Goal: Task Accomplishment & Management: Complete application form

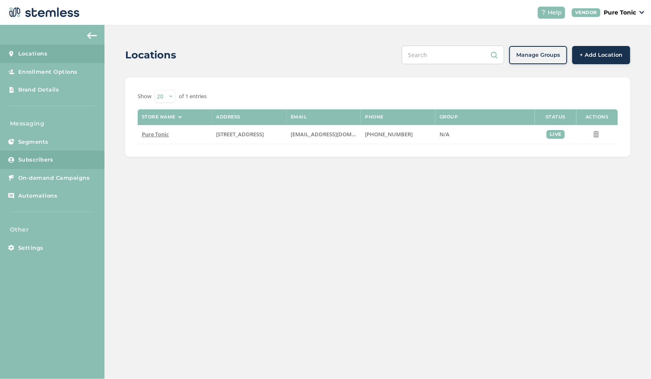
click at [44, 153] on link "Subscribers" at bounding box center [52, 160] width 104 height 18
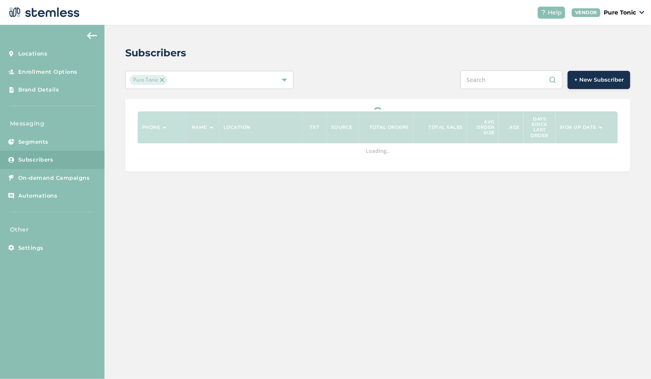
click at [612, 71] on button "+ New Subscriber" at bounding box center [598, 80] width 63 height 18
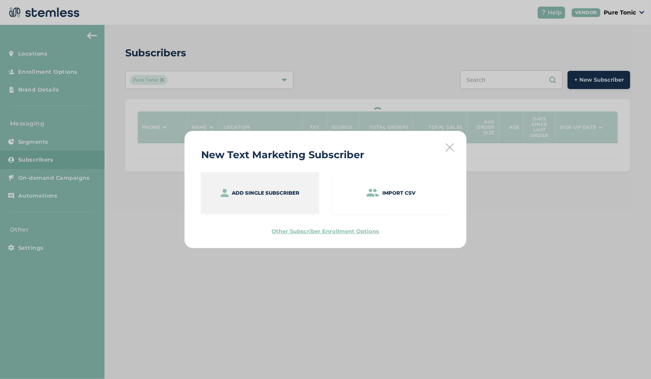
click at [297, 189] on div "Add single subscriber" at bounding box center [260, 192] width 118 height 41
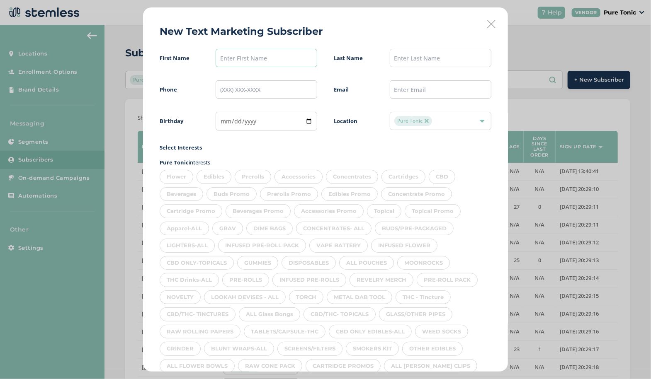
click at [249, 56] on input "text" at bounding box center [267, 58] width 102 height 18
click at [249, 56] on input "Pedo" at bounding box center [267, 58] width 102 height 18
type input "[PERSON_NAME]"
type input "Trvino"
type input "[PHONE_NUMBER]"
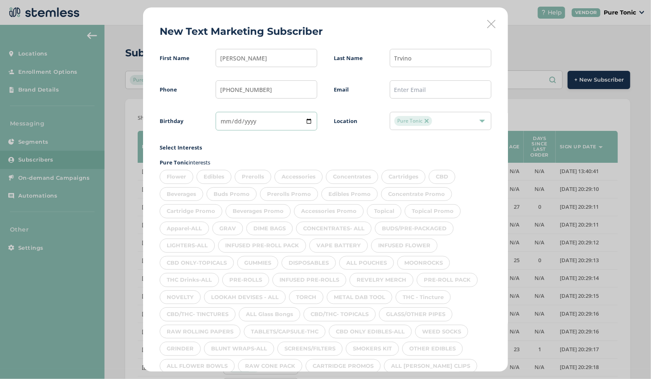
click at [221, 125] on input "date" at bounding box center [267, 121] width 102 height 19
type input "[DATE]"
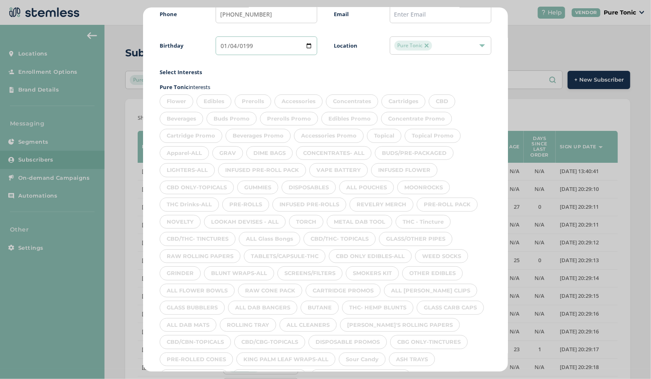
scroll to position [76, 0]
click at [174, 106] on div "Flower" at bounding box center [177, 101] width 34 height 14
click at [216, 101] on div "Edibles" at bounding box center [213, 101] width 35 height 14
click at [253, 100] on div "Prerolls" at bounding box center [253, 101] width 36 height 14
click at [295, 101] on div "Accessories" at bounding box center [298, 101] width 48 height 14
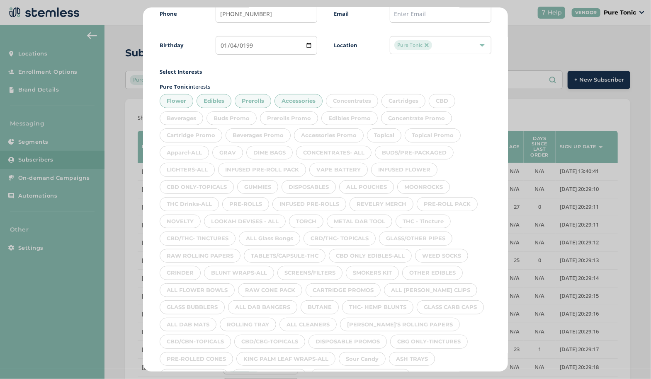
click at [344, 103] on div "Concentrates" at bounding box center [352, 101] width 52 height 14
click at [397, 103] on div "Cartridges" at bounding box center [403, 101] width 44 height 14
click at [436, 100] on div "CBD" at bounding box center [442, 101] width 27 height 14
click at [184, 116] on div "Beverages" at bounding box center [182, 119] width 44 height 14
click at [187, 151] on div "Apparel-ALL" at bounding box center [184, 153] width 49 height 14
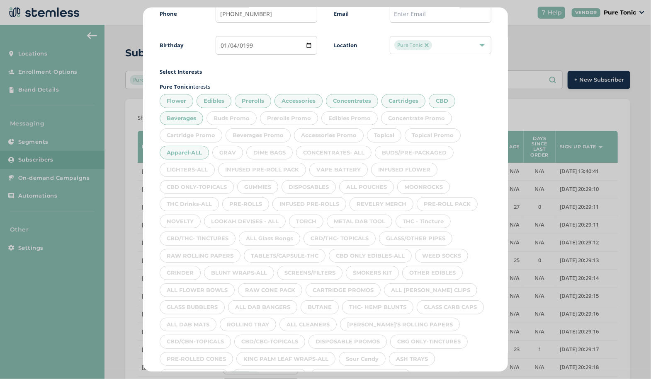
click at [237, 150] on div "GRAV" at bounding box center [227, 153] width 31 height 14
click at [275, 153] on div "DIME BAGS" at bounding box center [269, 153] width 46 height 14
click at [333, 149] on div "CONCENTRATES- ALL" at bounding box center [333, 153] width 75 height 14
click at [405, 152] on div "BUDS/PRE-PACKAGED" at bounding box center [414, 153] width 79 height 14
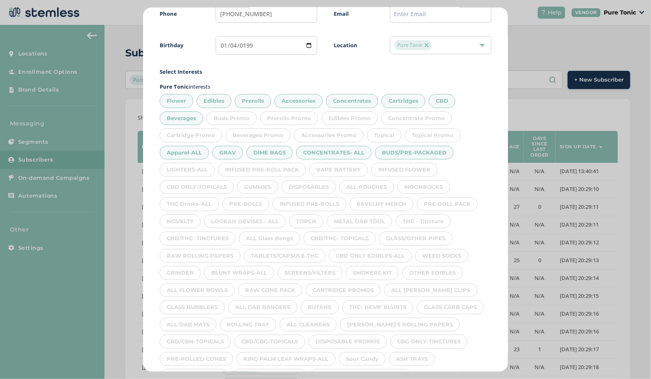
click at [409, 168] on div "INFUSED FLOWER" at bounding box center [404, 170] width 66 height 14
click at [338, 168] on div "VAPE BATTERY" at bounding box center [338, 170] width 58 height 14
click at [272, 174] on div "INFUSED PRE-ROLL PACK" at bounding box center [262, 170] width 88 height 14
click at [194, 168] on div "LIGHTERS-ALL" at bounding box center [187, 170] width 55 height 14
click at [193, 197] on div "THC Drinks-ALL" at bounding box center [189, 204] width 59 height 14
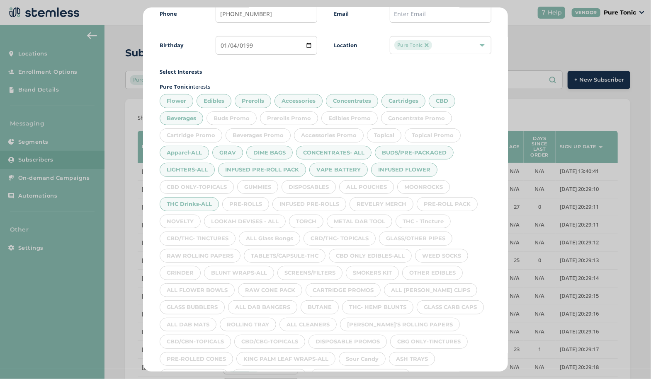
click at [260, 184] on div "GUMMIES" at bounding box center [257, 187] width 41 height 14
click at [322, 185] on div "DISPOSABLES" at bounding box center [308, 187] width 54 height 14
click at [198, 183] on div "CBD ONLY-TOPICALS" at bounding box center [197, 187] width 74 height 14
click at [357, 186] on div "ALL POUCHES" at bounding box center [366, 187] width 55 height 14
click at [427, 187] on div "MOONROCKS" at bounding box center [423, 187] width 53 height 14
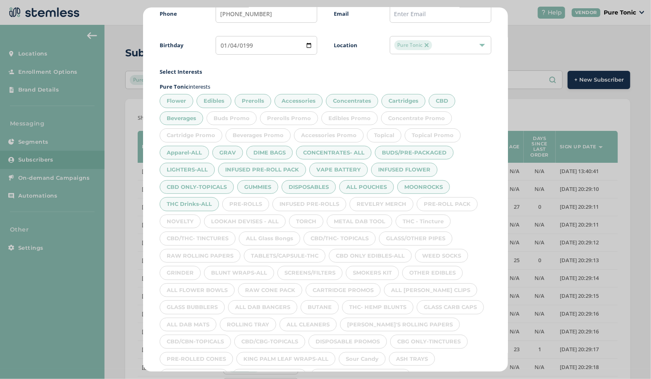
click at [451, 202] on div "PRE-ROLL PACK" at bounding box center [447, 204] width 61 height 14
click at [427, 220] on div "THC - Tincture" at bounding box center [422, 222] width 55 height 14
click at [424, 236] on div "GLASS/OTHER PIPES" at bounding box center [415, 239] width 73 height 14
click at [448, 256] on div "WEED SOCKS" at bounding box center [441, 256] width 53 height 14
click at [443, 270] on div "OTHER EDIBLES" at bounding box center [432, 273] width 61 height 14
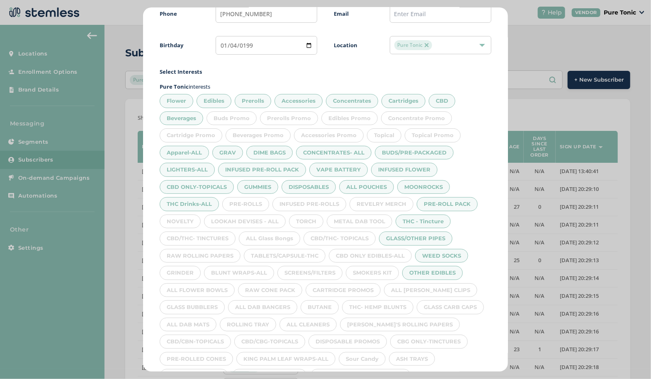
click at [444, 292] on div "Flower Edibles Prerolls Accessories Concentrates Cartridges CBD Beverages Buds …" at bounding box center [326, 263] width 332 height 344
click at [449, 304] on div "GLASS CARB CAPS" at bounding box center [450, 308] width 67 height 14
click at [426, 323] on div "[PERSON_NAME]'S ROLLING PAPERS" at bounding box center [400, 325] width 120 height 14
click at [424, 287] on div "ALL [PERSON_NAME] CLIPS" at bounding box center [430, 291] width 93 height 14
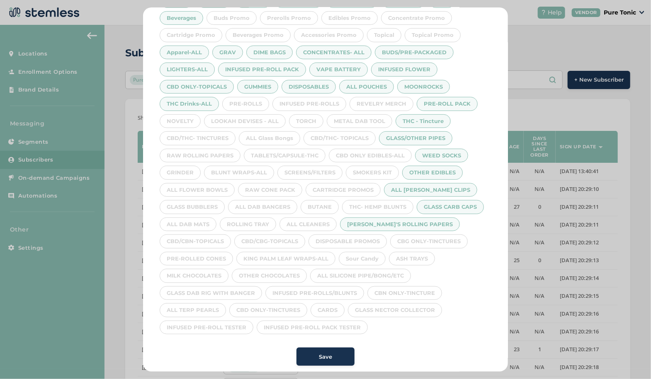
scroll to position [173, 0]
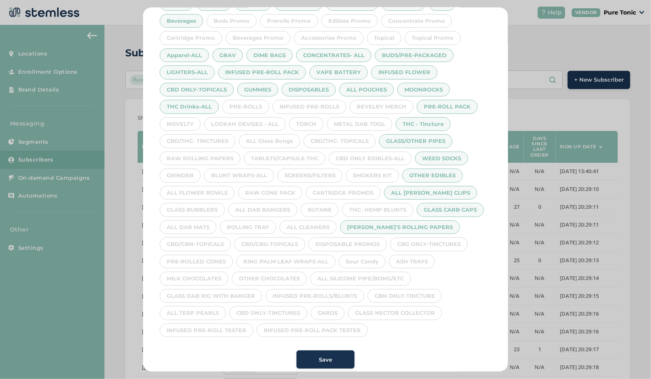
click at [442, 240] on div "CBG ONLY-TINCTURES" at bounding box center [429, 245] width 78 height 14
click at [416, 258] on div "ASH TRAYS" at bounding box center [412, 262] width 46 height 14
click at [385, 276] on div "ALL SILICONE PIPE/BONG/ETC" at bounding box center [360, 279] width 101 height 14
click at [400, 291] on div "CBN ONLY-TINCTURE" at bounding box center [404, 296] width 75 height 14
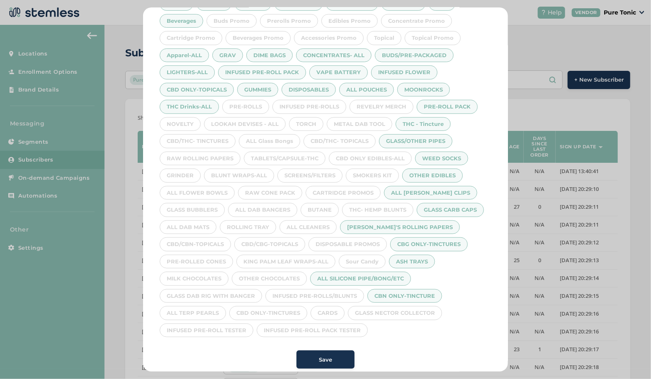
click at [405, 310] on div "GLASS NECTOR COLLECTOR" at bounding box center [395, 313] width 94 height 14
click at [336, 324] on div "INFUSED PRE-ROLL PACK TESTER" at bounding box center [312, 331] width 111 height 14
click at [335, 330] on div "INFUSED PRE-ROLL PACK TESTER" at bounding box center [312, 331] width 111 height 14
click at [325, 306] on div "CARDS" at bounding box center [327, 313] width 34 height 14
click at [338, 293] on div "INFUSED PRE-ROLLS/BLUNTS" at bounding box center [314, 296] width 99 height 14
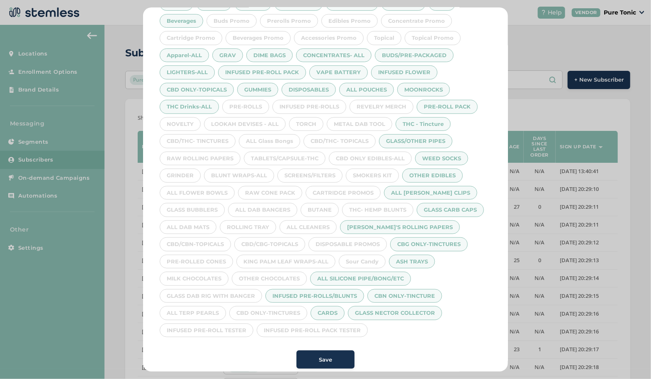
click at [326, 324] on div "INFUSED PRE-ROLL PACK TESTER" at bounding box center [312, 331] width 111 height 14
click at [280, 308] on div "CBD ONLY-TINCTURES" at bounding box center [268, 313] width 78 height 14
click at [209, 324] on div "INFUSED PRE-ROLL TESTER" at bounding box center [207, 331] width 94 height 14
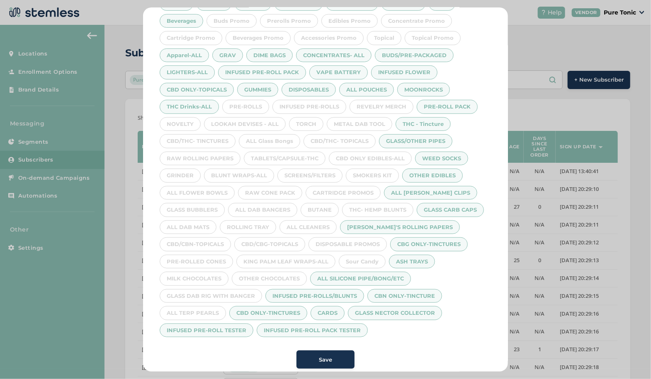
click at [206, 306] on div "ALL TERP PEARLS" at bounding box center [193, 313] width 66 height 14
click at [225, 291] on div "GLASS DAB RIG WITH BANGER" at bounding box center [211, 296] width 102 height 14
click at [270, 273] on div "OTHER CHOCOLATES" at bounding box center [269, 279] width 75 height 14
click at [219, 275] on div "MILK CHOCOLATES" at bounding box center [194, 279] width 69 height 14
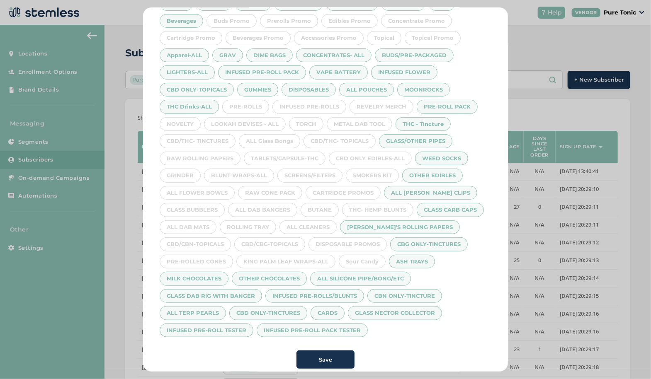
click at [271, 259] on div "KING PALM LEAF WRAPS-ALL" at bounding box center [285, 262] width 99 height 14
click at [359, 257] on div "Sour Candy" at bounding box center [362, 262] width 47 height 14
click at [288, 239] on div "CBD/CBG-TOPICALS" at bounding box center [269, 245] width 71 height 14
click at [210, 257] on div "PRE-ROLLED CONES" at bounding box center [196, 262] width 73 height 14
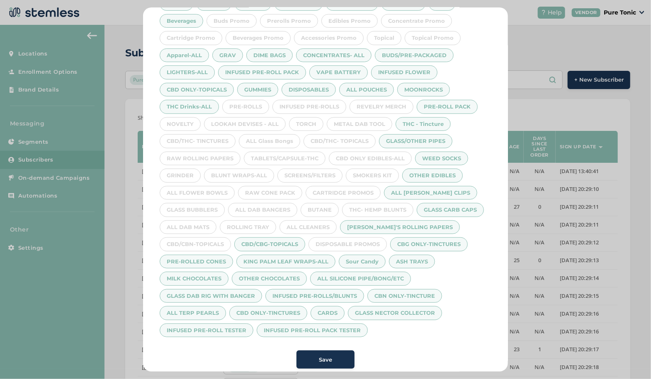
click at [208, 238] on div "CBD/CBN-TOPICALS" at bounding box center [195, 245] width 71 height 14
click at [199, 224] on div "ALL DAB MATS" at bounding box center [188, 228] width 57 height 14
click at [206, 208] on div "GLASS BUBBLERS" at bounding box center [192, 210] width 65 height 14
click at [204, 189] on div "ALL FLOWER BOWLS" at bounding box center [197, 193] width 75 height 14
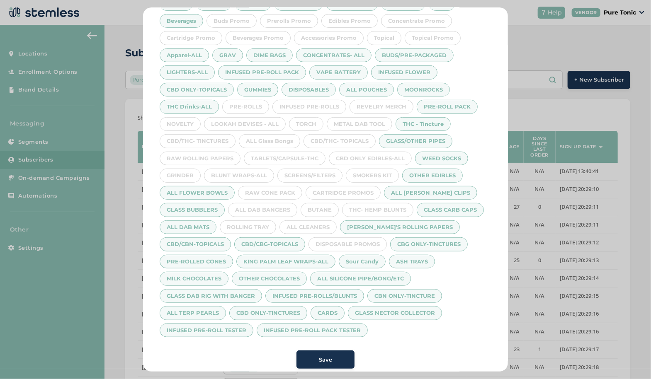
click at [191, 172] on div "GRINDER" at bounding box center [180, 176] width 41 height 14
click at [197, 157] on div "RAW ROLLING PAPERS" at bounding box center [200, 159] width 81 height 14
click at [199, 138] on div "CBD/THC- TINCTURES" at bounding box center [198, 141] width 76 height 14
click at [187, 121] on div "NOVELTY" at bounding box center [180, 124] width 41 height 14
click at [231, 120] on div "LOOKAH DEVISES - ALL" at bounding box center [245, 124] width 82 height 14
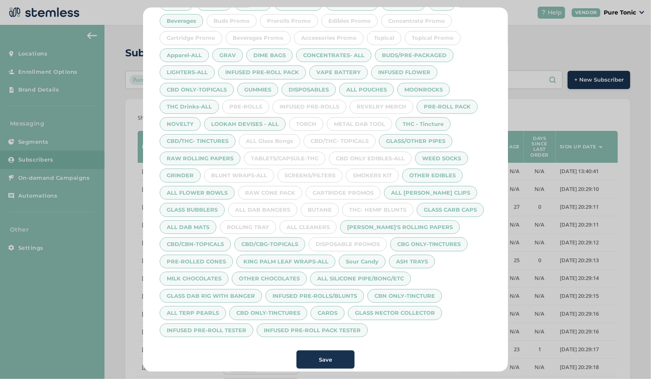
click at [250, 100] on div "PRE-ROLLS" at bounding box center [245, 107] width 47 height 14
click at [300, 103] on div "INFUSED PRE-ROLLS" at bounding box center [309, 107] width 74 height 14
click at [369, 102] on div "REVELRY MERCH" at bounding box center [381, 107] width 64 height 14
click at [362, 124] on div "METAL DAB TOOL" at bounding box center [359, 124] width 65 height 14
click at [300, 119] on div "TORCH" at bounding box center [306, 124] width 34 height 14
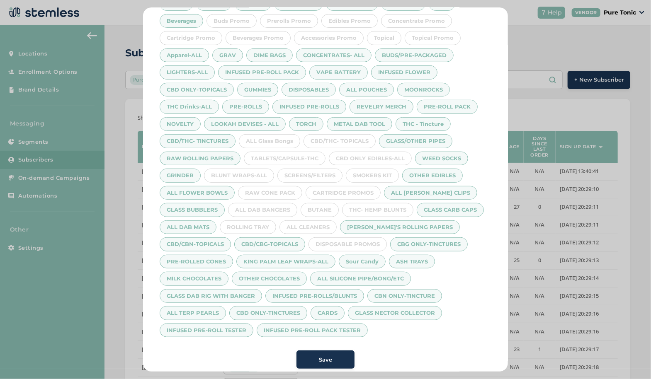
click at [268, 138] on div "ALL Glass Bongs" at bounding box center [269, 141] width 61 height 14
click at [344, 138] on div "CBD/THC- TOPICALS" at bounding box center [339, 141] width 72 height 14
click at [369, 155] on div "CBD ONLY EDIBLES-ALL" at bounding box center [370, 159] width 83 height 14
click at [306, 161] on div "TABLETS/CAPSULE-THC" at bounding box center [285, 159] width 82 height 14
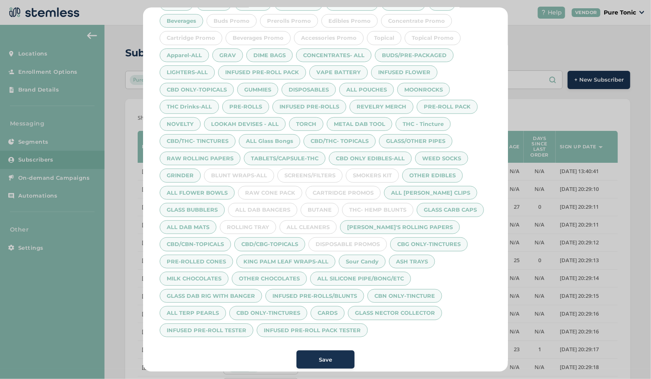
click at [250, 172] on div "BLUNT WRAPS-ALL" at bounding box center [239, 176] width 70 height 14
click at [308, 178] on div "SCREENS/FILTERS" at bounding box center [309, 176] width 65 height 14
click at [374, 175] on div "SMOKERS KIT" at bounding box center [372, 176] width 53 height 14
click at [348, 203] on div "THC- HEMP BLUNTS" at bounding box center [377, 210] width 71 height 14
click at [339, 188] on div "CARTRIDGE PROMOS" at bounding box center [342, 193] width 75 height 14
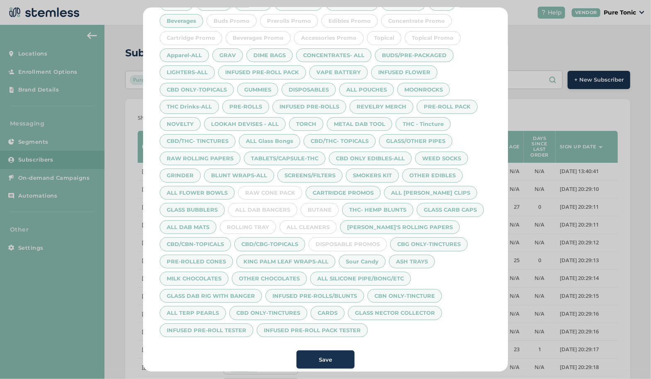
click at [315, 190] on div "CARTRIDGE PROMOS" at bounding box center [342, 193] width 75 height 14
click at [272, 188] on div "RAW CONE PACK" at bounding box center [270, 193] width 64 height 14
click at [262, 205] on div "ALL DAB BANGERS" at bounding box center [262, 210] width 69 height 14
click at [262, 223] on div "ROLLING TRAY" at bounding box center [248, 228] width 56 height 14
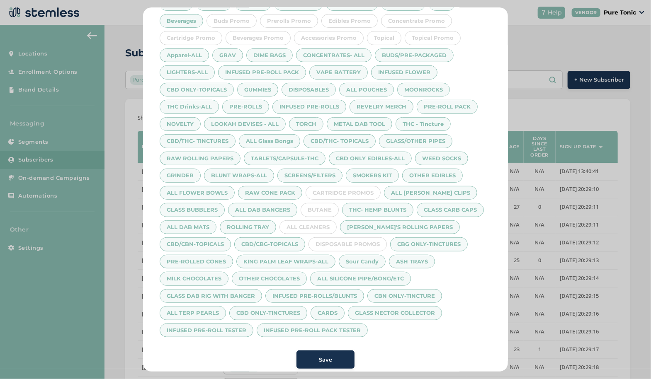
click at [317, 225] on div "ALL CLEANERS" at bounding box center [307, 228] width 57 height 14
click at [320, 208] on div "BUTANE" at bounding box center [320, 210] width 38 height 14
click at [324, 356] on span "Save" at bounding box center [325, 360] width 13 height 8
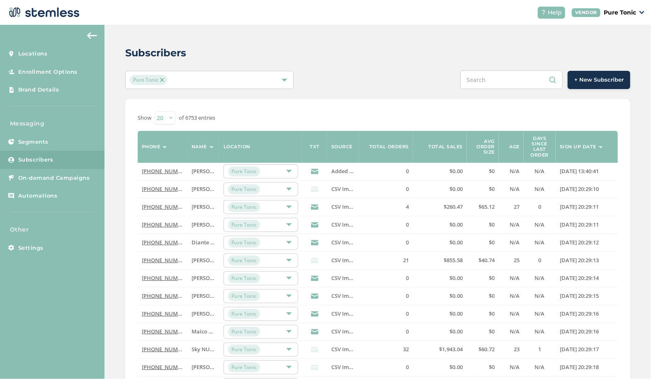
click at [589, 82] on span "+ New Subscriber" at bounding box center [598, 80] width 49 height 8
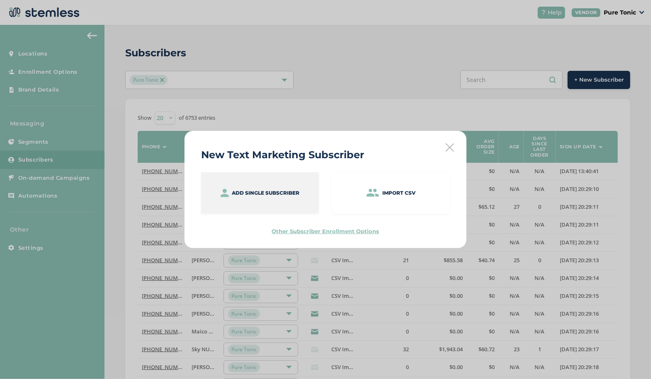
click at [272, 191] on p "Add single subscriber" at bounding box center [266, 192] width 68 height 7
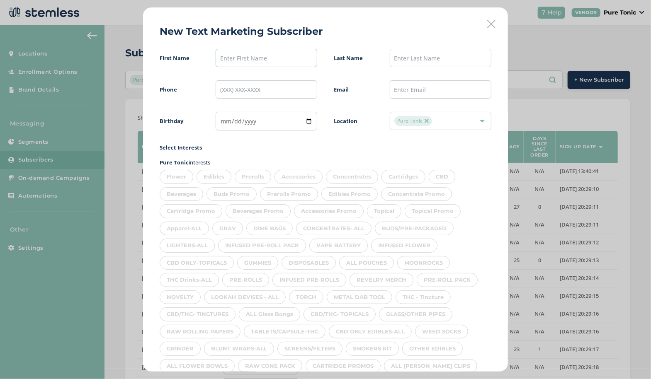
click at [260, 56] on input "text" at bounding box center [267, 58] width 102 height 18
type input "Devan"
type input "[PERSON_NAME]"
type input "[PHONE_NUMBER]"
type input "[DATE]"
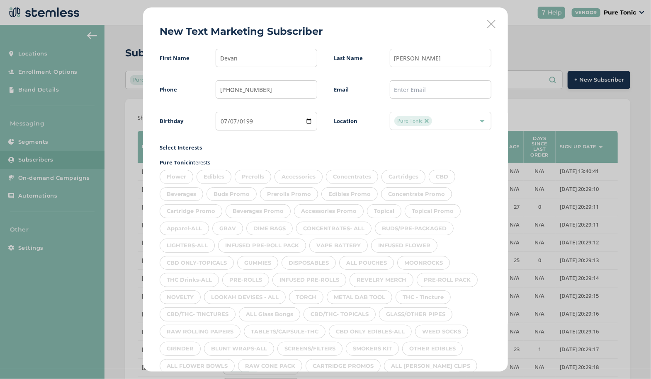
click at [192, 179] on div "Flower Edibles Prerolls Accessories Concentrates Cartridges CBD Beverages Buds …" at bounding box center [326, 339] width 332 height 344
click at [216, 172] on div "Edibles" at bounding box center [213, 177] width 35 height 14
click at [246, 175] on div "Prerolls" at bounding box center [253, 177] width 36 height 14
drag, startPoint x: 312, startPoint y: 175, endPoint x: 280, endPoint y: 173, distance: 31.5
click at [312, 175] on div "Accessories" at bounding box center [298, 177] width 48 height 14
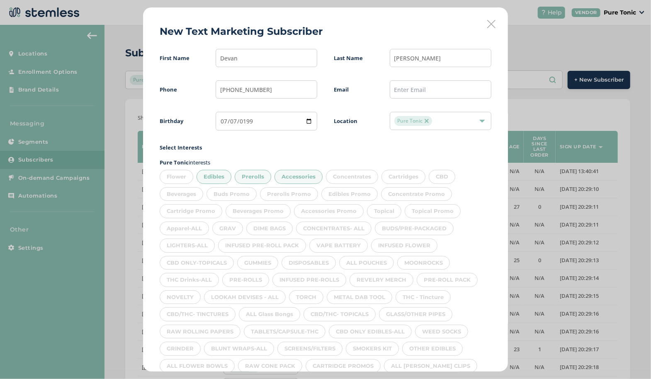
click at [177, 175] on div "Flower" at bounding box center [177, 177] width 34 height 14
click at [343, 175] on div "Concentrates" at bounding box center [352, 177] width 52 height 14
click at [387, 174] on div "Cartridges" at bounding box center [403, 177] width 44 height 14
click at [433, 177] on div "CBD" at bounding box center [442, 177] width 27 height 14
click at [177, 193] on div "Beverages" at bounding box center [182, 194] width 44 height 14
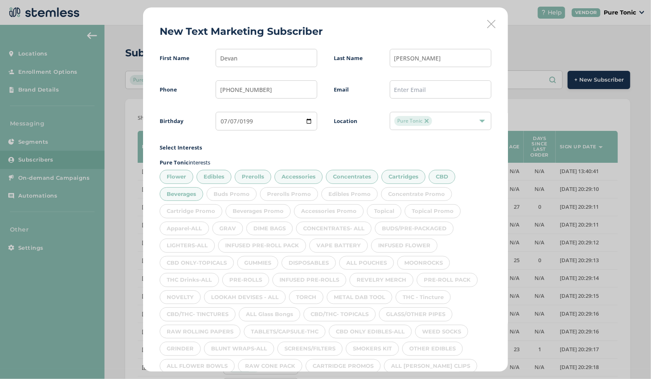
click at [375, 208] on div "Topical" at bounding box center [384, 211] width 34 height 14
click at [188, 226] on div "Apparel-ALL" at bounding box center [184, 229] width 49 height 14
drag, startPoint x: 229, startPoint y: 223, endPoint x: 273, endPoint y: 225, distance: 44.0
click at [230, 223] on div "GRAV" at bounding box center [227, 229] width 31 height 14
drag, startPoint x: 273, startPoint y: 225, endPoint x: 331, endPoint y: 227, distance: 58.1
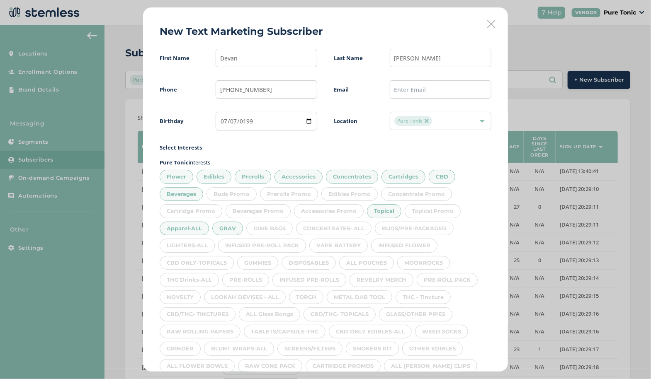
click at [274, 225] on div "DIME BAGS" at bounding box center [269, 229] width 46 height 14
drag, startPoint x: 331, startPoint y: 227, endPoint x: 404, endPoint y: 227, distance: 73.0
click at [332, 228] on div "CONCENTRATES- ALL" at bounding box center [333, 229] width 75 height 14
drag, startPoint x: 404, startPoint y: 227, endPoint x: 402, endPoint y: 247, distance: 20.5
click at [404, 228] on div "BUDS/PRE-PACKAGED" at bounding box center [414, 229] width 79 height 14
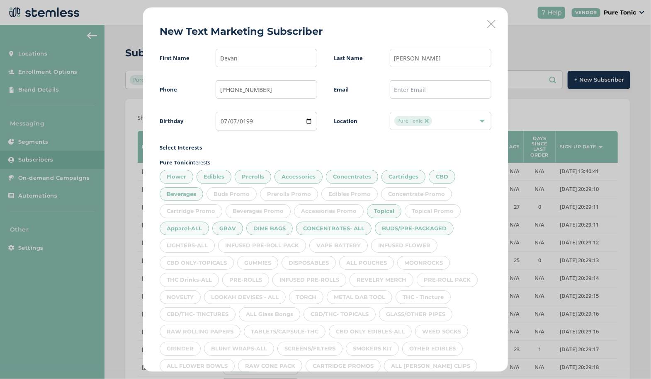
click at [395, 241] on div "INFUSED FLOWER" at bounding box center [404, 246] width 66 height 14
drag, startPoint x: 354, startPoint y: 245, endPoint x: 302, endPoint y: 245, distance: 51.8
click at [353, 246] on div "VAPE BATTERY" at bounding box center [338, 246] width 58 height 14
click at [276, 242] on div "INFUSED PRE-ROLL PACK" at bounding box center [262, 246] width 88 height 14
click at [214, 243] on div "Flower Edibles Prerolls Accessories Concentrates Cartridges CBD Beverages Buds …" at bounding box center [326, 339] width 332 height 344
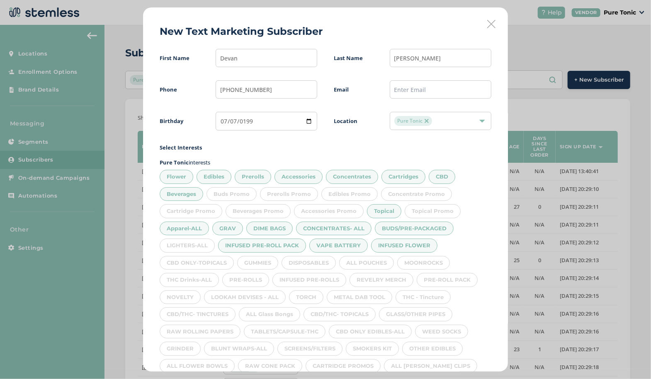
click at [202, 247] on div "LIGHTERS-ALL" at bounding box center [187, 246] width 55 height 14
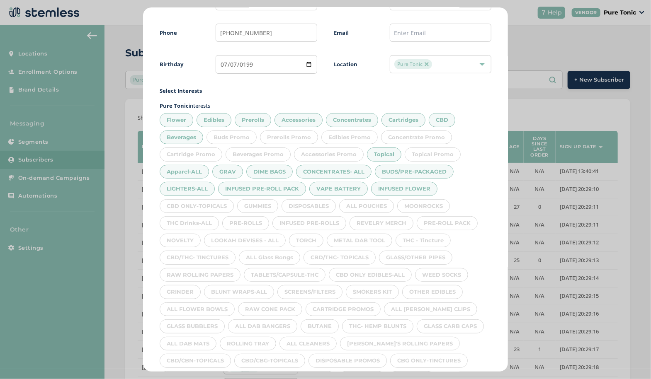
scroll to position [57, 0]
click at [221, 201] on div "CBD ONLY-TOPICALS" at bounding box center [197, 206] width 74 height 14
drag, startPoint x: 252, startPoint y: 200, endPoint x: 331, endPoint y: 205, distance: 78.5
click at [253, 200] on div "GUMMIES" at bounding box center [257, 206] width 41 height 14
click at [324, 204] on div "DISPOSABLES" at bounding box center [308, 206] width 54 height 14
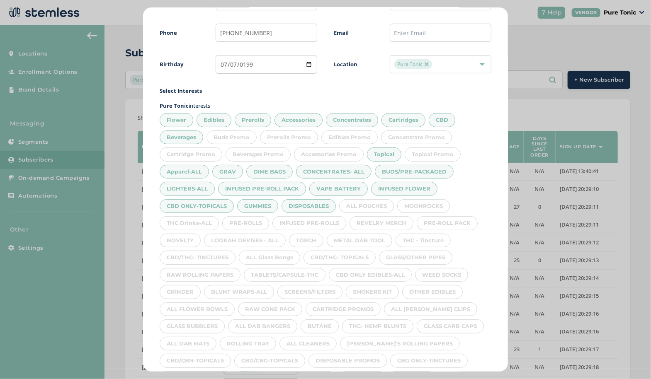
click at [383, 204] on div "ALL POUCHES" at bounding box center [366, 206] width 55 height 14
click at [426, 202] on div "MOONROCKS" at bounding box center [423, 206] width 53 height 14
drag, startPoint x: 437, startPoint y: 220, endPoint x: 414, endPoint y: 242, distance: 32.5
click at [437, 221] on div "PRE-ROLL PACK" at bounding box center [447, 223] width 61 height 14
click at [414, 242] on div "THC - Tincture" at bounding box center [422, 241] width 55 height 14
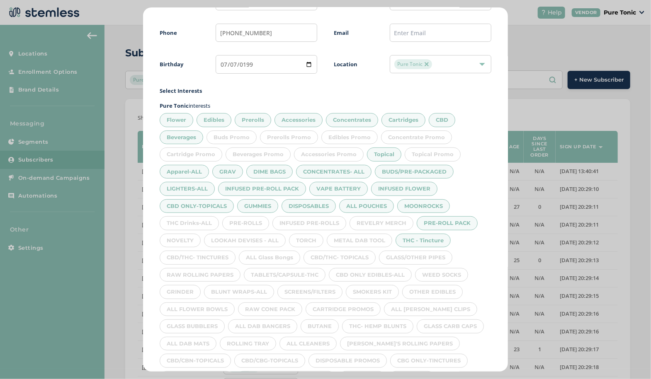
click at [418, 253] on div "GLASS/OTHER PIPES" at bounding box center [415, 258] width 73 height 14
drag, startPoint x: 432, startPoint y: 273, endPoint x: 429, endPoint y: 286, distance: 13.5
click at [432, 274] on div "WEED SOCKS" at bounding box center [441, 275] width 53 height 14
click at [428, 289] on div "OTHER EDIBLES" at bounding box center [432, 292] width 61 height 14
click at [422, 304] on div "ALL [PERSON_NAME] CLIPS" at bounding box center [430, 310] width 93 height 14
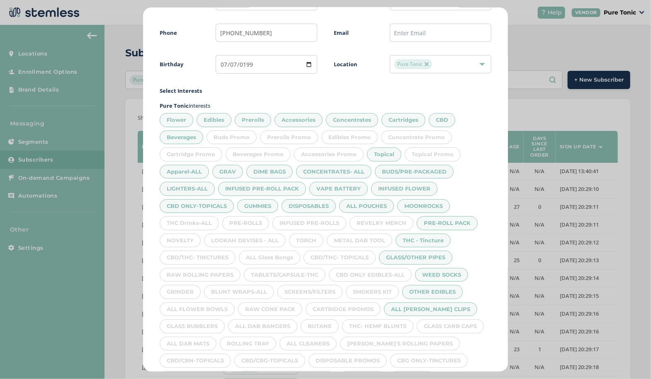
click at [446, 327] on div "GLASS CARB CAPS" at bounding box center [450, 327] width 67 height 14
click at [402, 339] on div "[PERSON_NAME]'S ROLLING PAPERS" at bounding box center [400, 344] width 120 height 14
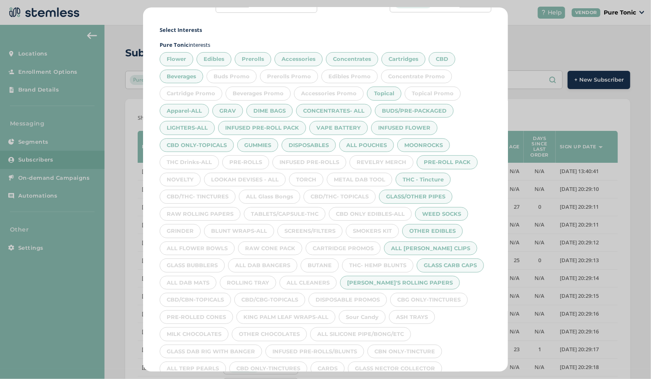
scroll to position [118, 0]
click at [419, 295] on div "CBG ONLY-TINCTURES" at bounding box center [429, 300] width 78 height 14
click at [412, 311] on div "ASH TRAYS" at bounding box center [412, 317] width 46 height 14
click at [370, 327] on div "ALL SILICONE PIPE/BONG/ETC" at bounding box center [360, 334] width 101 height 14
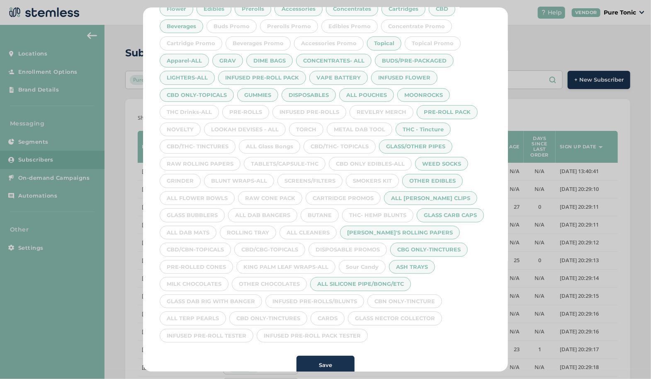
scroll to position [168, 0]
click at [392, 297] on div "CBN ONLY-TINCTURE" at bounding box center [404, 302] width 75 height 14
drag, startPoint x: 389, startPoint y: 310, endPoint x: 378, endPoint y: 317, distance: 13.2
click at [388, 312] on div "GLASS NECTOR COLLECTOR" at bounding box center [395, 319] width 94 height 14
click at [328, 329] on div "INFUSED PRE-ROLL PACK TESTER" at bounding box center [312, 336] width 111 height 14
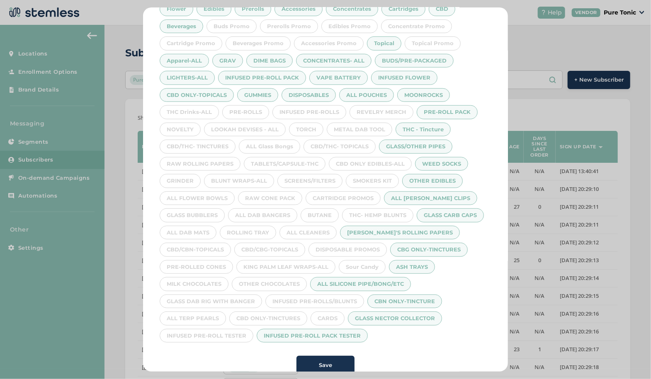
click at [332, 312] on div "CARDS" at bounding box center [327, 319] width 34 height 14
click at [331, 295] on div "INFUSED PRE-ROLLS/BLUNTS" at bounding box center [314, 302] width 99 height 14
click at [277, 312] on div "CBD ONLY-TINCTURES" at bounding box center [268, 319] width 78 height 14
click at [228, 329] on div "INFUSED PRE-ROLL TESTER" at bounding box center [207, 336] width 94 height 14
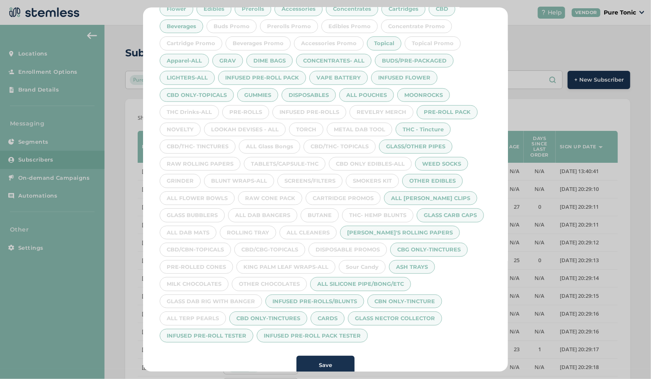
click at [201, 312] on div "ALL TERP PEARLS" at bounding box center [193, 319] width 66 height 14
click at [205, 295] on div "GLASS DAB RIG WITH BANGER" at bounding box center [211, 302] width 102 height 14
click at [246, 280] on div "OTHER CHOCOLATES" at bounding box center [269, 284] width 75 height 14
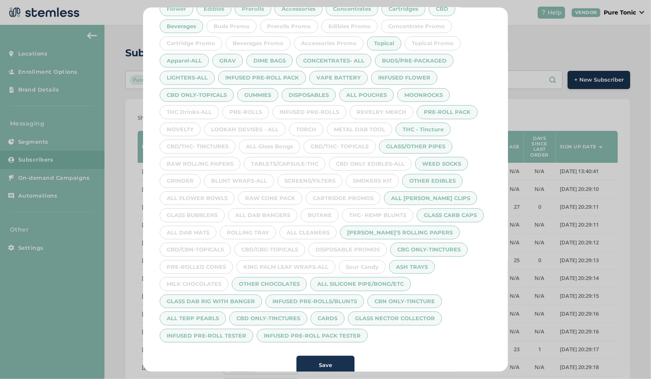
click at [213, 279] on div "MILK CHOCOLATES" at bounding box center [194, 284] width 69 height 14
click at [213, 260] on div "PRE-ROLLED CONES" at bounding box center [196, 267] width 73 height 14
drag, startPoint x: 259, startPoint y: 257, endPoint x: 324, endPoint y: 259, distance: 64.3
click at [260, 260] on div "KING PALM LEAF WRAPS-ALL" at bounding box center [285, 267] width 99 height 14
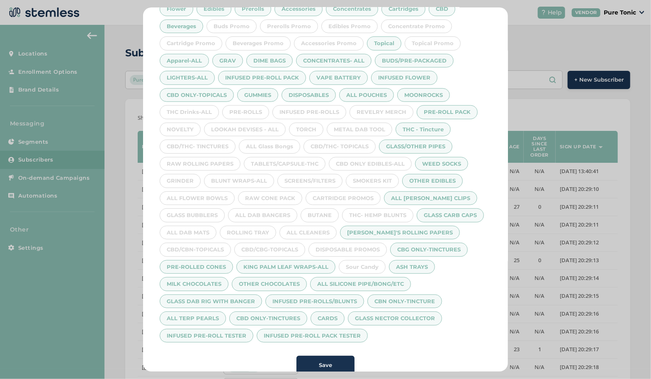
click at [344, 261] on div "Sour Candy" at bounding box center [362, 267] width 47 height 14
drag, startPoint x: 284, startPoint y: 249, endPoint x: 208, endPoint y: 249, distance: 76.3
click at [284, 249] on div "CBD/CBG-TOPICALS" at bounding box center [269, 250] width 71 height 14
click at [204, 249] on div "CBD/CBN-TOPICALS" at bounding box center [195, 250] width 71 height 14
click at [191, 226] on div "ALL DAB MATS" at bounding box center [188, 233] width 57 height 14
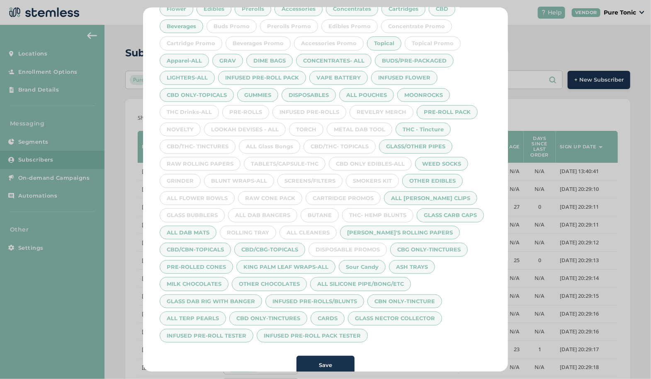
drag, startPoint x: 237, startPoint y: 226, endPoint x: 283, endPoint y: 227, distance: 46.0
click at [237, 226] on div "ROLLING TRAY" at bounding box center [248, 233] width 56 height 14
click at [287, 226] on div "ALL CLEANERS" at bounding box center [307, 233] width 57 height 14
click at [310, 208] on div "BUTANE" at bounding box center [320, 215] width 38 height 14
click at [363, 213] on div "THC- HEMP BLUNTS" at bounding box center [377, 215] width 71 height 14
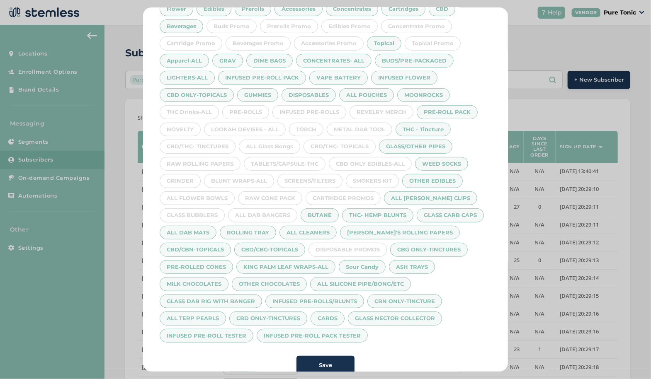
click at [364, 175] on div "SMOKERS KIT" at bounding box center [372, 181] width 53 height 14
click at [361, 160] on div "CBD ONLY EDIBLES-ALL" at bounding box center [370, 164] width 83 height 14
click at [350, 136] on div "Flower Edibles Prerolls Accessories Concentrates Cartridges CBD Beverages Buds …" at bounding box center [326, 171] width 332 height 344
click at [354, 129] on div "METAL DAB TOOL" at bounding box center [359, 130] width 65 height 14
click at [379, 105] on div "REVELRY MERCH" at bounding box center [381, 112] width 64 height 14
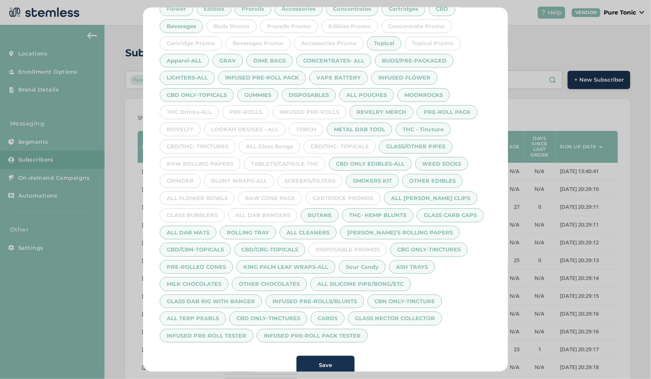
click at [353, 141] on div "CBD/THC- TOPICALS" at bounding box center [339, 147] width 72 height 14
click at [315, 111] on div "INFUSED PRE-ROLLS" at bounding box center [309, 112] width 74 height 14
click at [236, 110] on div "PRE-ROLLS" at bounding box center [245, 112] width 47 height 14
drag, startPoint x: 189, startPoint y: 110, endPoint x: 184, endPoint y: 123, distance: 14.2
click at [189, 110] on div "THC Drinks-ALL" at bounding box center [189, 112] width 59 height 14
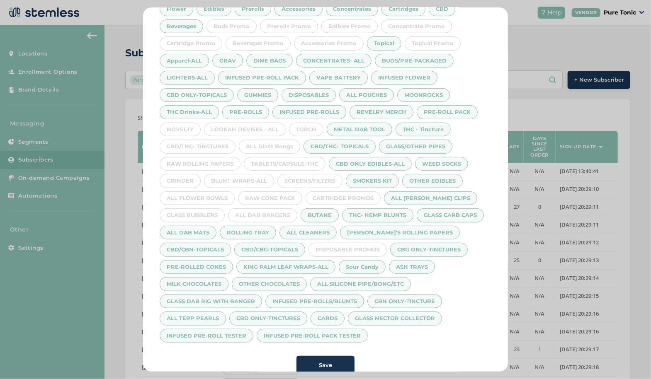
click at [183, 124] on div "NOVELTY" at bounding box center [180, 130] width 41 height 14
click at [228, 124] on div "LOOKAH DEVISES - ALL" at bounding box center [245, 130] width 82 height 14
click at [298, 128] on div "TORCH" at bounding box center [306, 130] width 34 height 14
drag, startPoint x: 281, startPoint y: 142, endPoint x: 240, endPoint y: 142, distance: 40.6
click at [280, 142] on div "ALL Glass Bongs" at bounding box center [269, 147] width 61 height 14
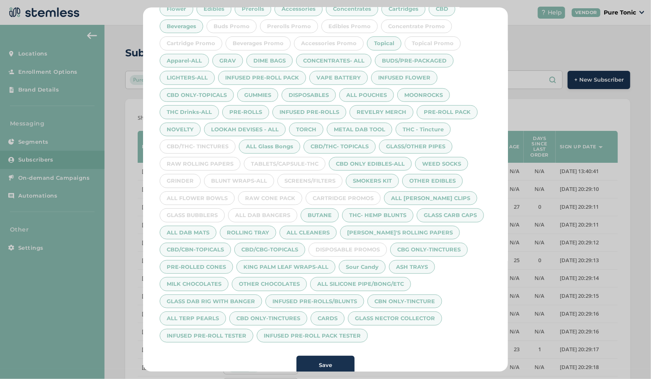
click at [204, 140] on div "CBD/THC- TINCTURES" at bounding box center [198, 147] width 76 height 14
drag, startPoint x: 208, startPoint y: 165, endPoint x: 214, endPoint y: 164, distance: 5.5
click at [208, 165] on div "RAW ROLLING PAPERS" at bounding box center [200, 164] width 81 height 14
click at [272, 161] on div "TABLETS/CAPSULE-THC" at bounding box center [285, 164] width 82 height 14
click at [287, 174] on div "SCREENS/FILTERS" at bounding box center [309, 181] width 65 height 14
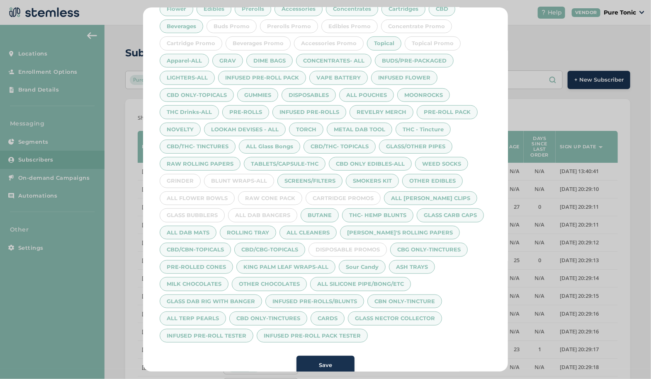
drag, startPoint x: 279, startPoint y: 189, endPoint x: 275, endPoint y: 201, distance: 13.1
click at [279, 192] on div "RAW CONE PACK" at bounding box center [270, 199] width 64 height 14
click at [271, 208] on div "ALL DAB BANGERS" at bounding box center [262, 215] width 69 height 14
click at [211, 208] on div "GLASS BUBBLERS" at bounding box center [192, 215] width 65 height 14
click at [211, 199] on div "ALL FLOWER BOWLS" at bounding box center [197, 199] width 75 height 14
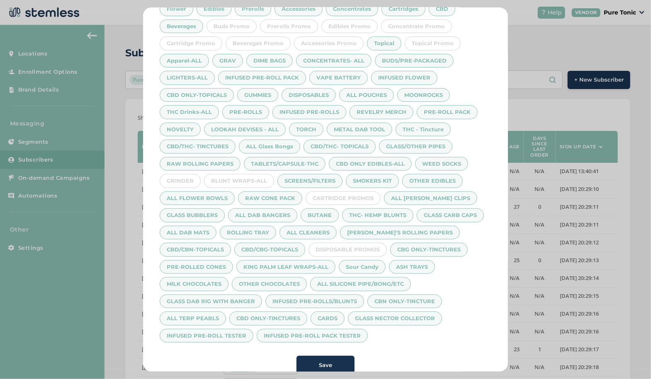
drag, startPoint x: 192, startPoint y: 176, endPoint x: 230, endPoint y: 174, distance: 38.2
click at [192, 176] on div "GRINDER" at bounding box center [180, 181] width 41 height 14
click at [234, 174] on div "BLUNT WRAPS-ALL" at bounding box center [239, 181] width 70 height 14
click at [322, 362] on span "Save" at bounding box center [325, 365] width 13 height 8
